Goal: Register for event/course

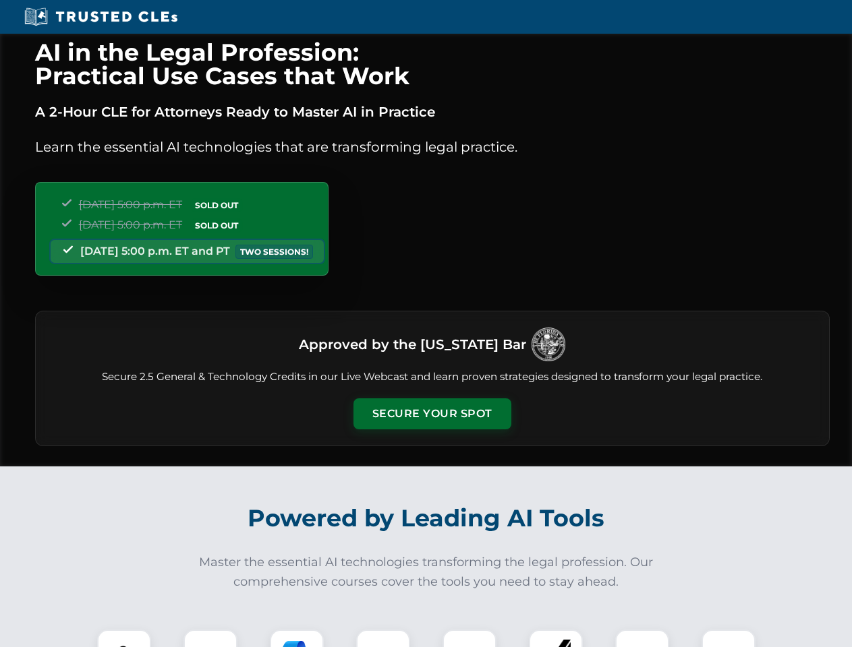
click at [432, 414] on button "Secure Your Spot" at bounding box center [432, 414] width 158 height 31
click at [124, 639] on img at bounding box center [124, 656] width 39 height 39
click at [210, 639] on div at bounding box center [210, 657] width 54 height 54
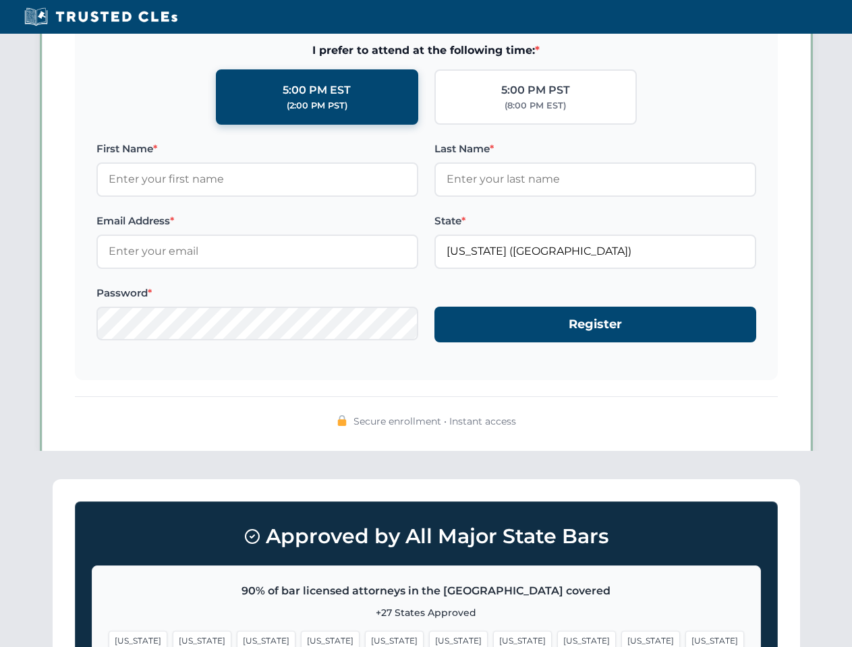
click at [621, 639] on span "[US_STATE]" at bounding box center [650, 641] width 59 height 20
